Goal: Transaction & Acquisition: Purchase product/service

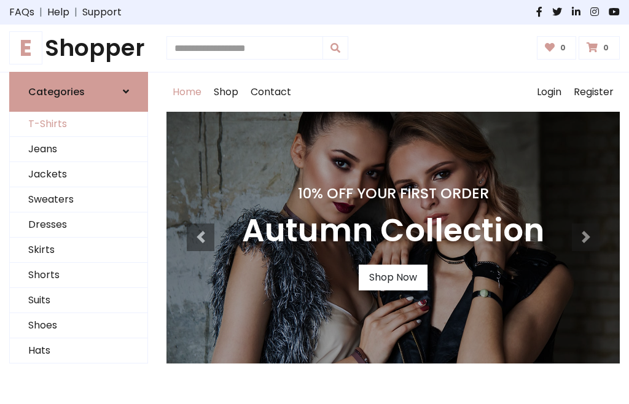
click at [79, 124] on link "T-Shirts" at bounding box center [79, 124] width 138 height 25
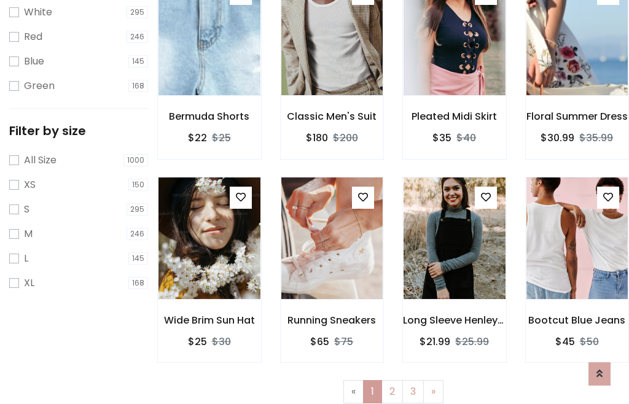
scroll to position [22, 0]
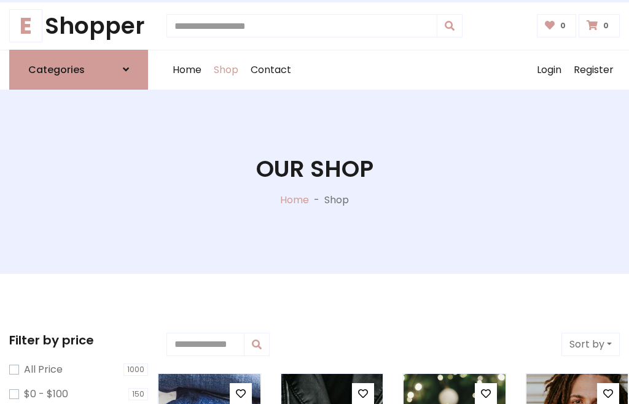
click at [315, 181] on h1 "Our Shop" at bounding box center [314, 169] width 117 height 28
click at [393, 69] on div "Home Shop Contact Log out Login Register" at bounding box center [393, 69] width 453 height 39
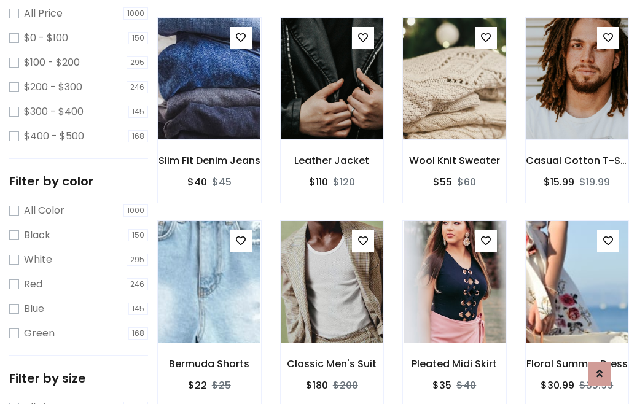
click at [454, 101] on img at bounding box center [454, 78] width 122 height 295
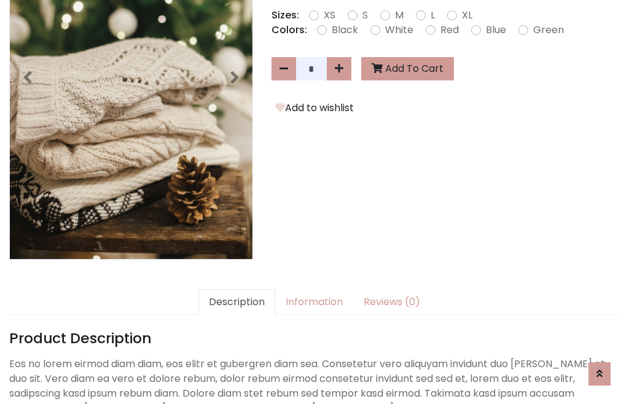
scroll to position [300, 0]
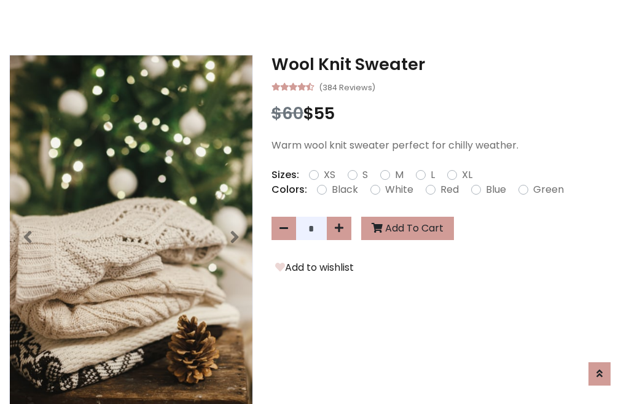
click at [445, 64] on h3 "Wool Knit Sweater" at bounding box center [446, 65] width 348 height 20
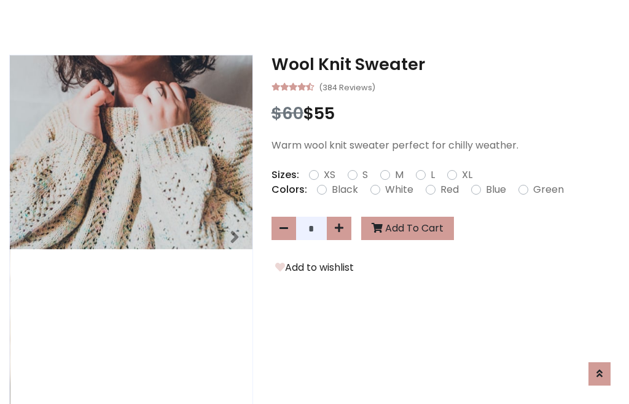
click at [445, 64] on h3 "Wool Knit Sweater" at bounding box center [446, 65] width 348 height 20
